Goal: Task Accomplishment & Management: Use online tool/utility

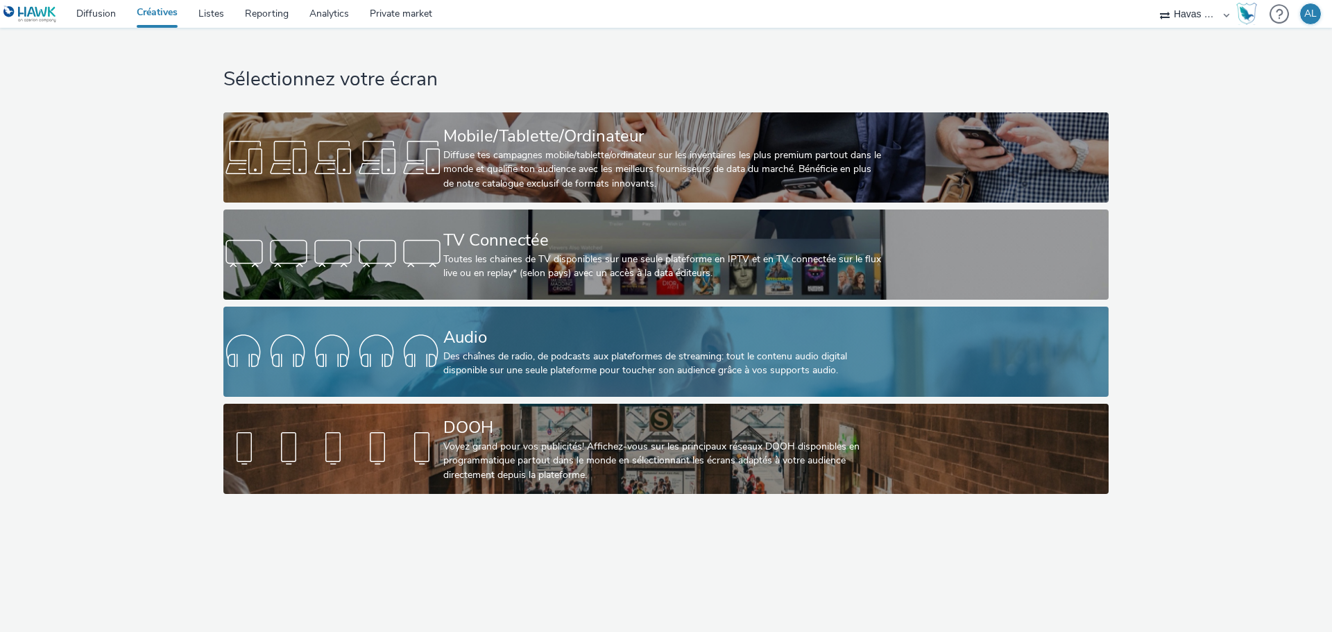
click at [375, 348] on div at bounding box center [333, 351] width 220 height 44
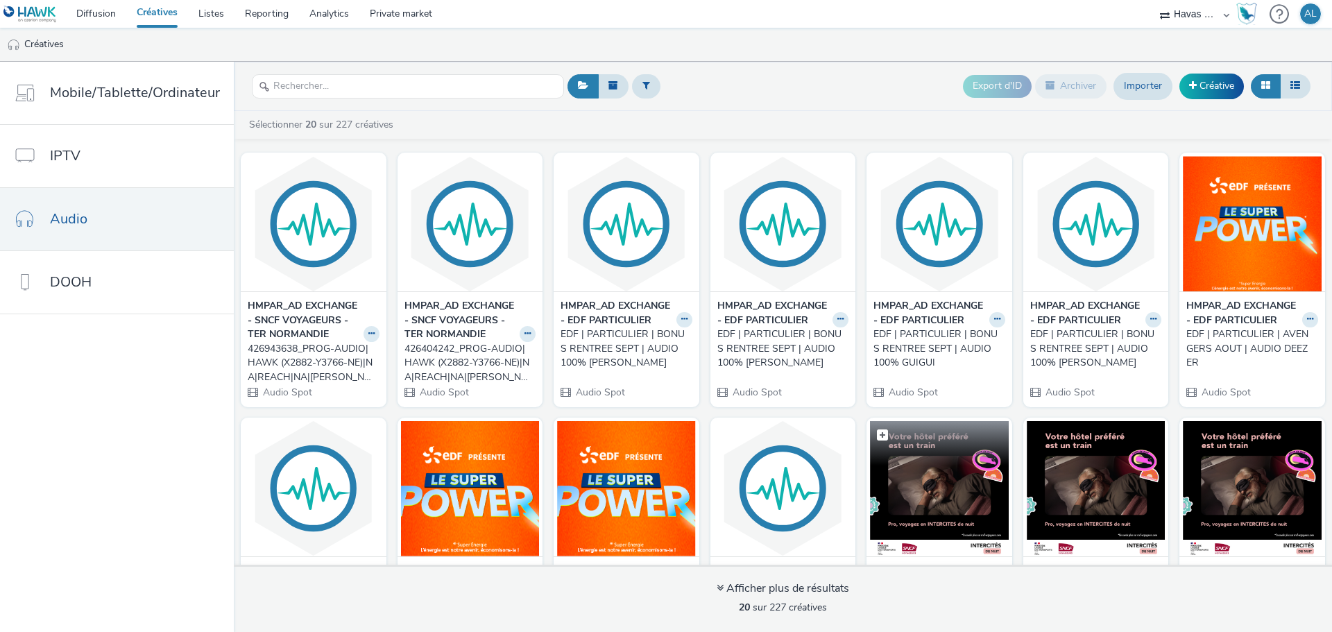
click at [911, 460] on figcaption at bounding box center [939, 443] width 139 height 44
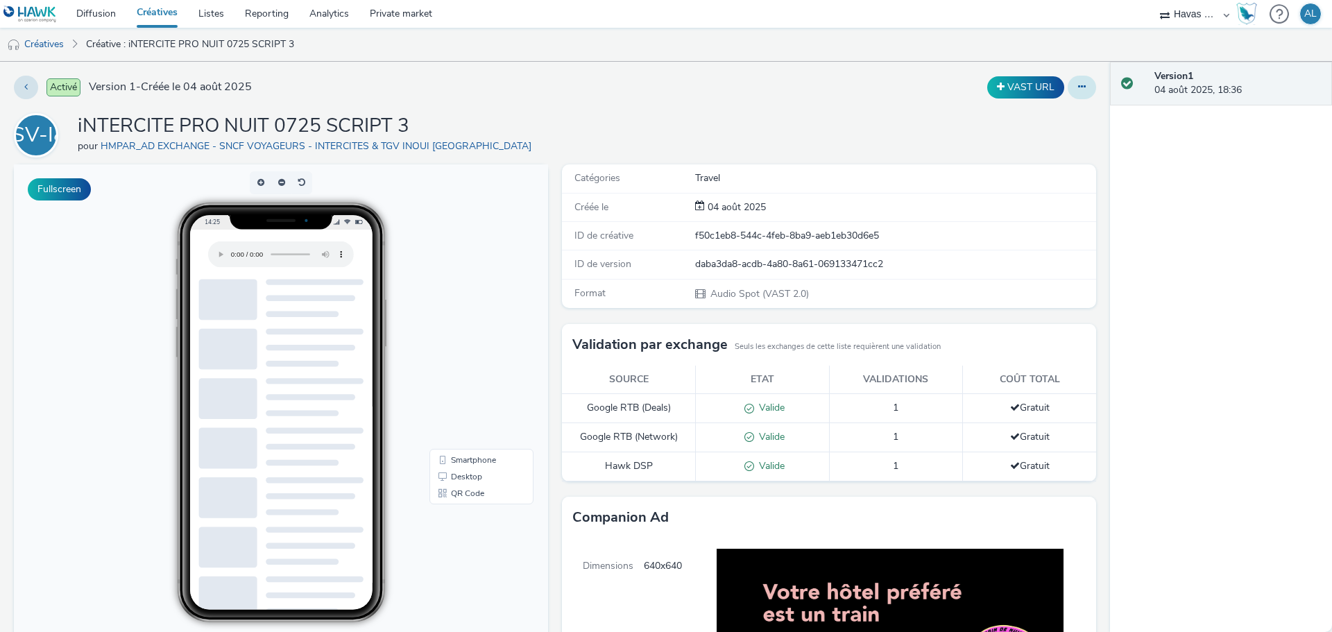
click at [1071, 92] on button at bounding box center [1081, 88] width 28 height 24
click at [1044, 126] on link "Modifier" at bounding box center [1044, 115] width 104 height 28
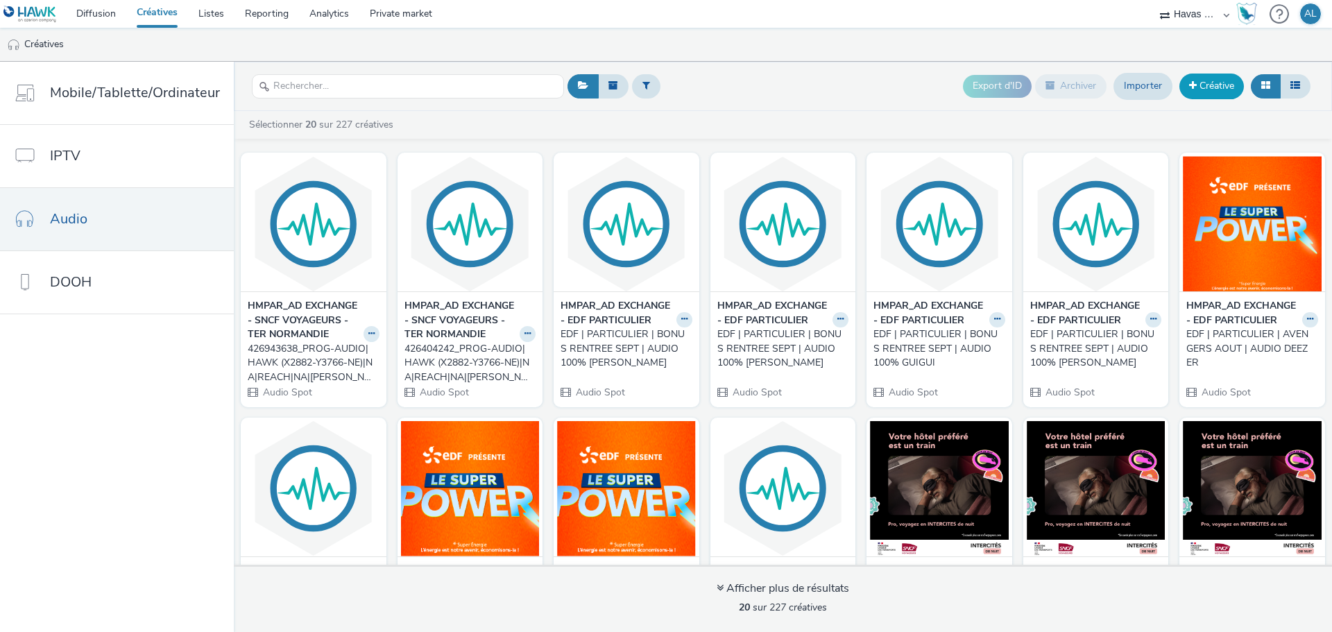
click at [1205, 87] on link "Créative" at bounding box center [1211, 86] width 65 height 25
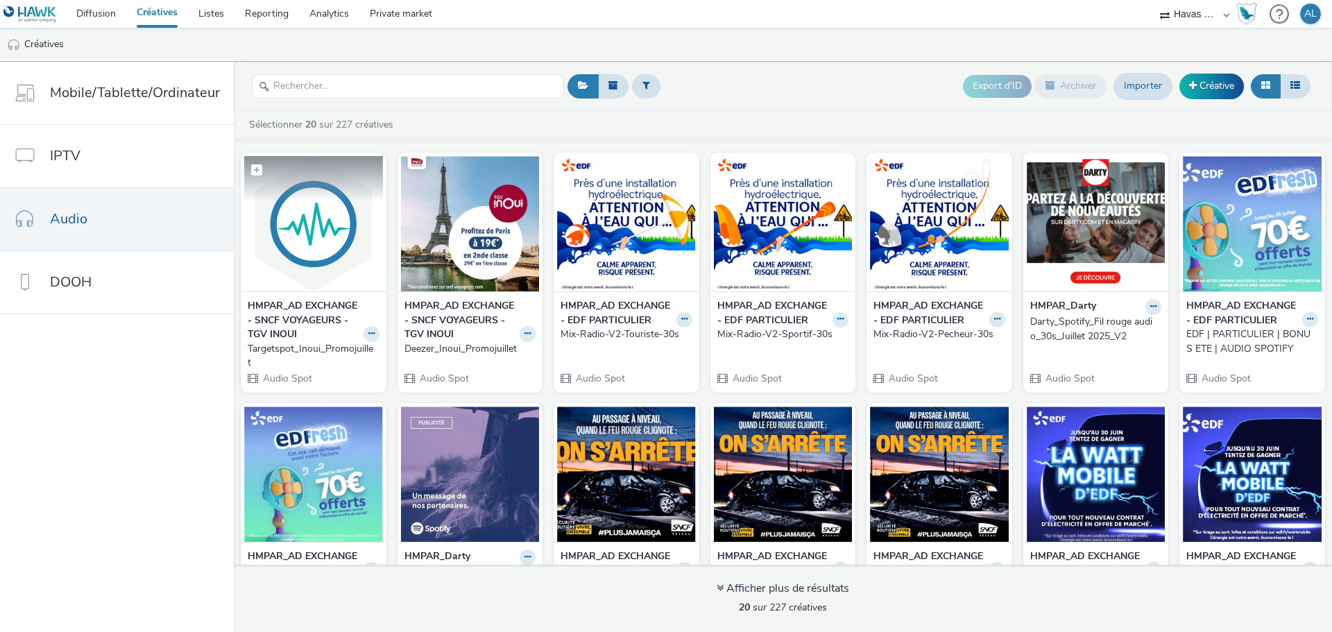
click at [294, 200] on figcaption at bounding box center [313, 178] width 139 height 44
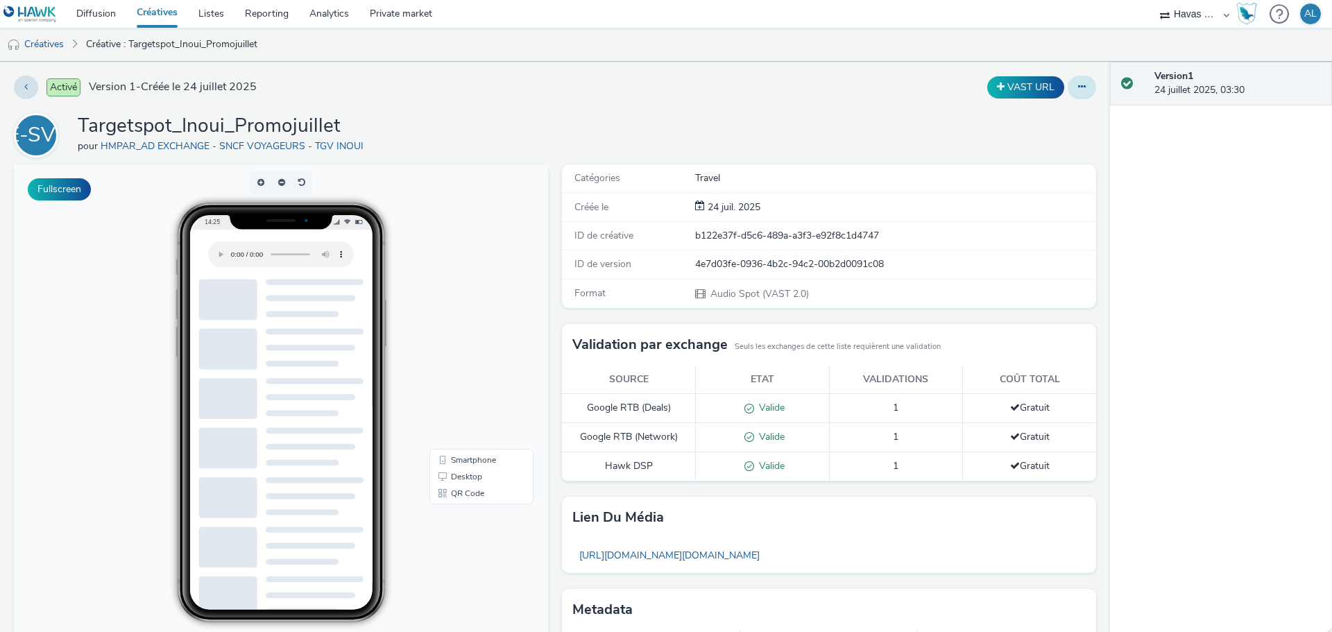
click at [1074, 96] on button at bounding box center [1081, 88] width 28 height 24
click at [1038, 116] on link "Modifier" at bounding box center [1044, 115] width 104 height 28
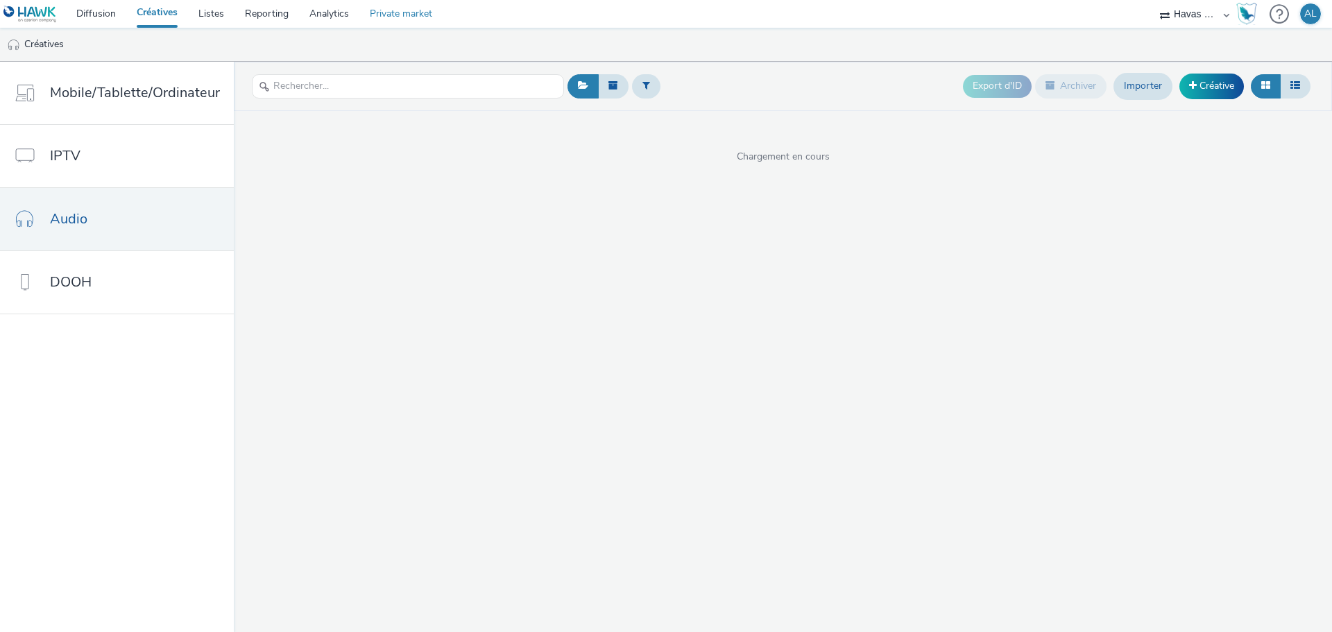
click at [400, 17] on link "Private market" at bounding box center [400, 14] width 83 height 28
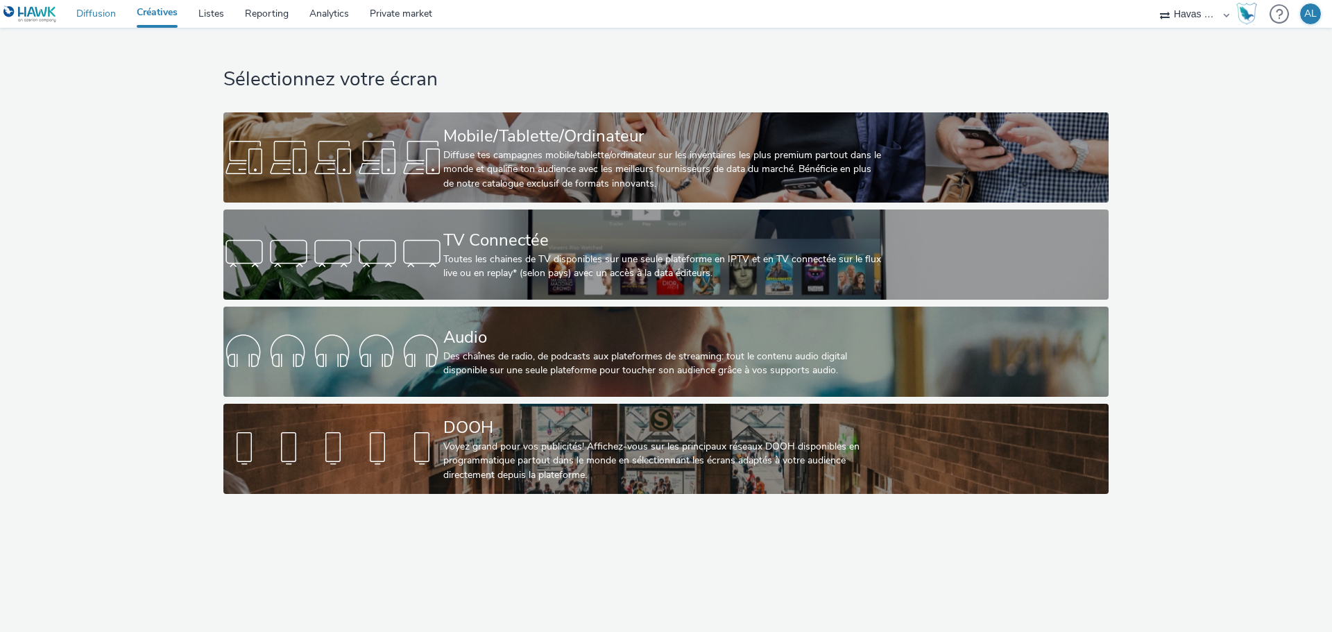
click at [116, 16] on link "Diffusion" at bounding box center [96, 14] width 60 height 28
